Goal: Browse casually

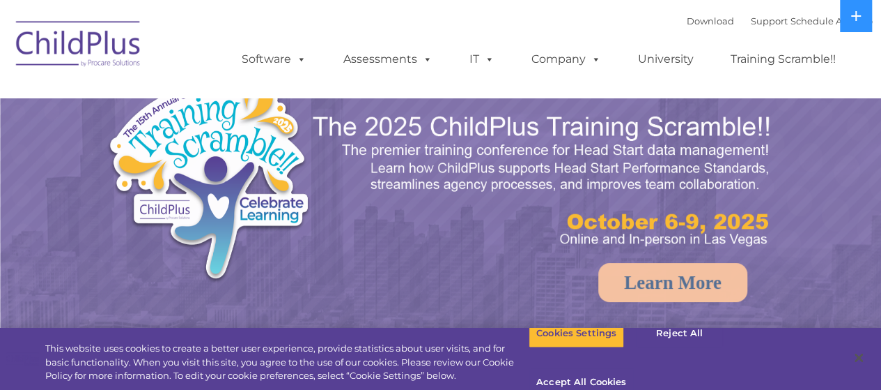
select select "MEDIUM"
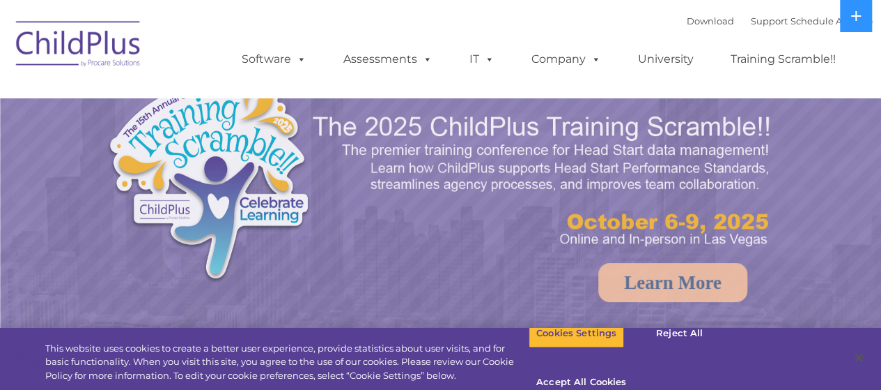
select select "MEDIUM"
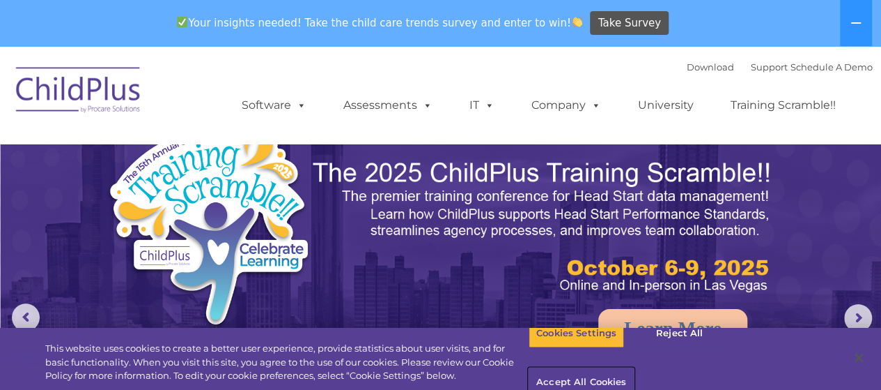
click at [634, 368] on button "Accept All Cookies" at bounding box center [581, 382] width 105 height 29
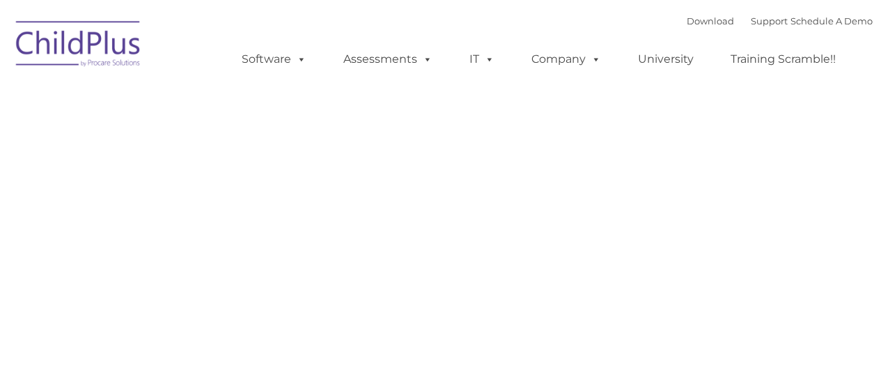
type input ""
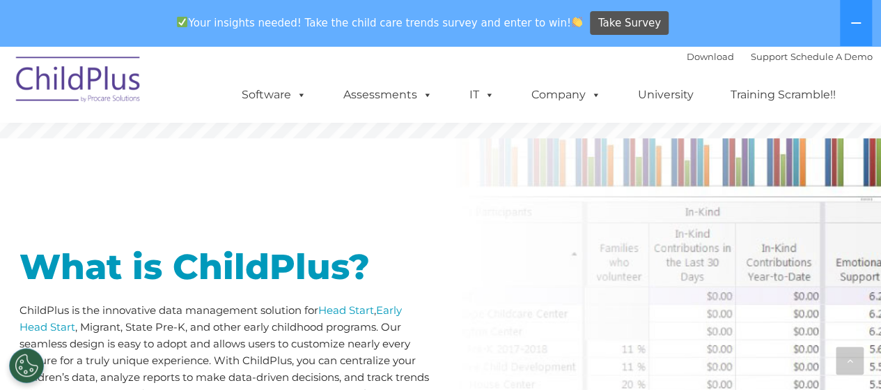
scroll to position [585, 0]
